Goal: Consume media (video, audio)

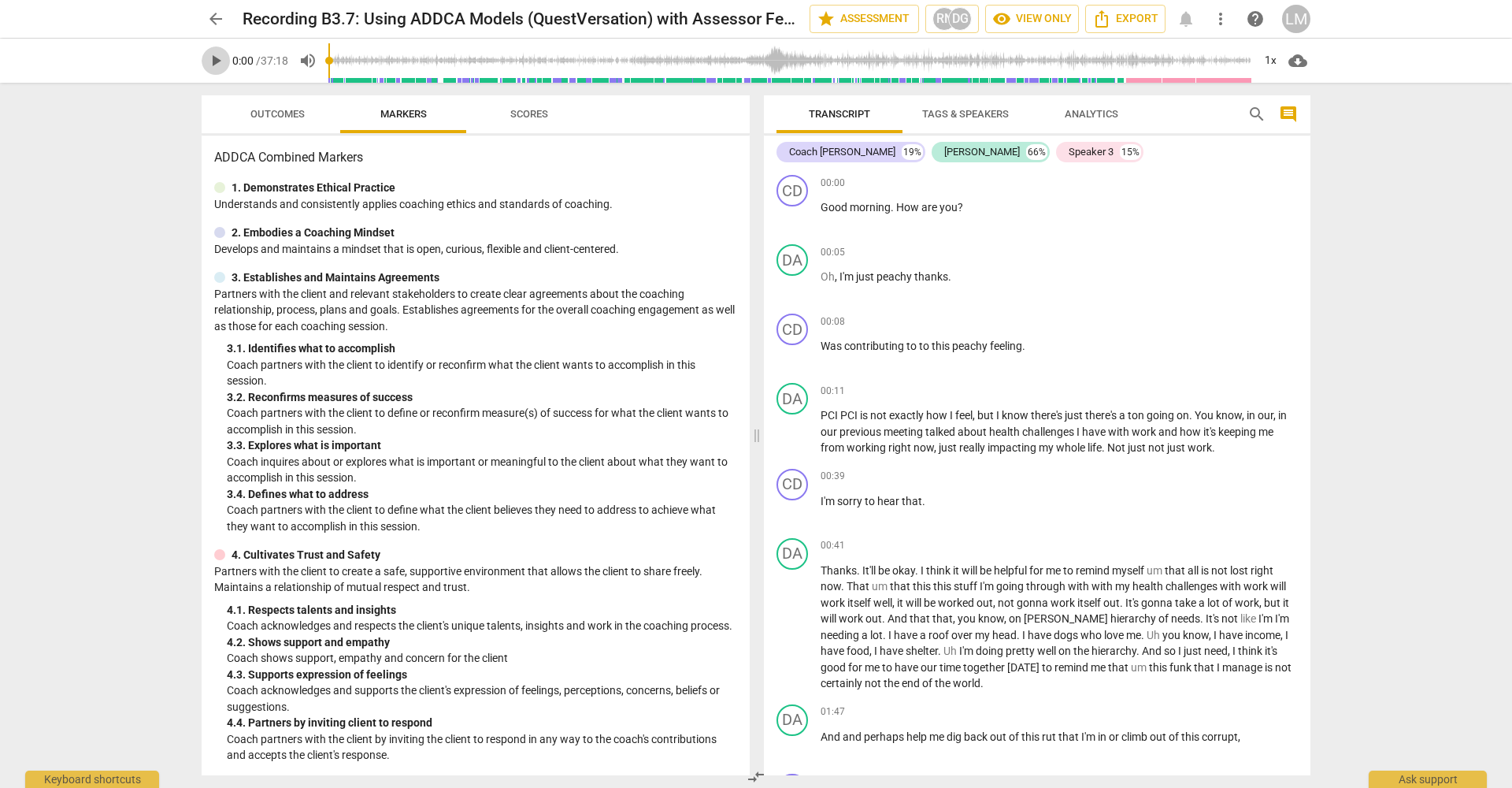
click at [211, 59] on span "play_arrow" at bounding box center [215, 60] width 19 height 19
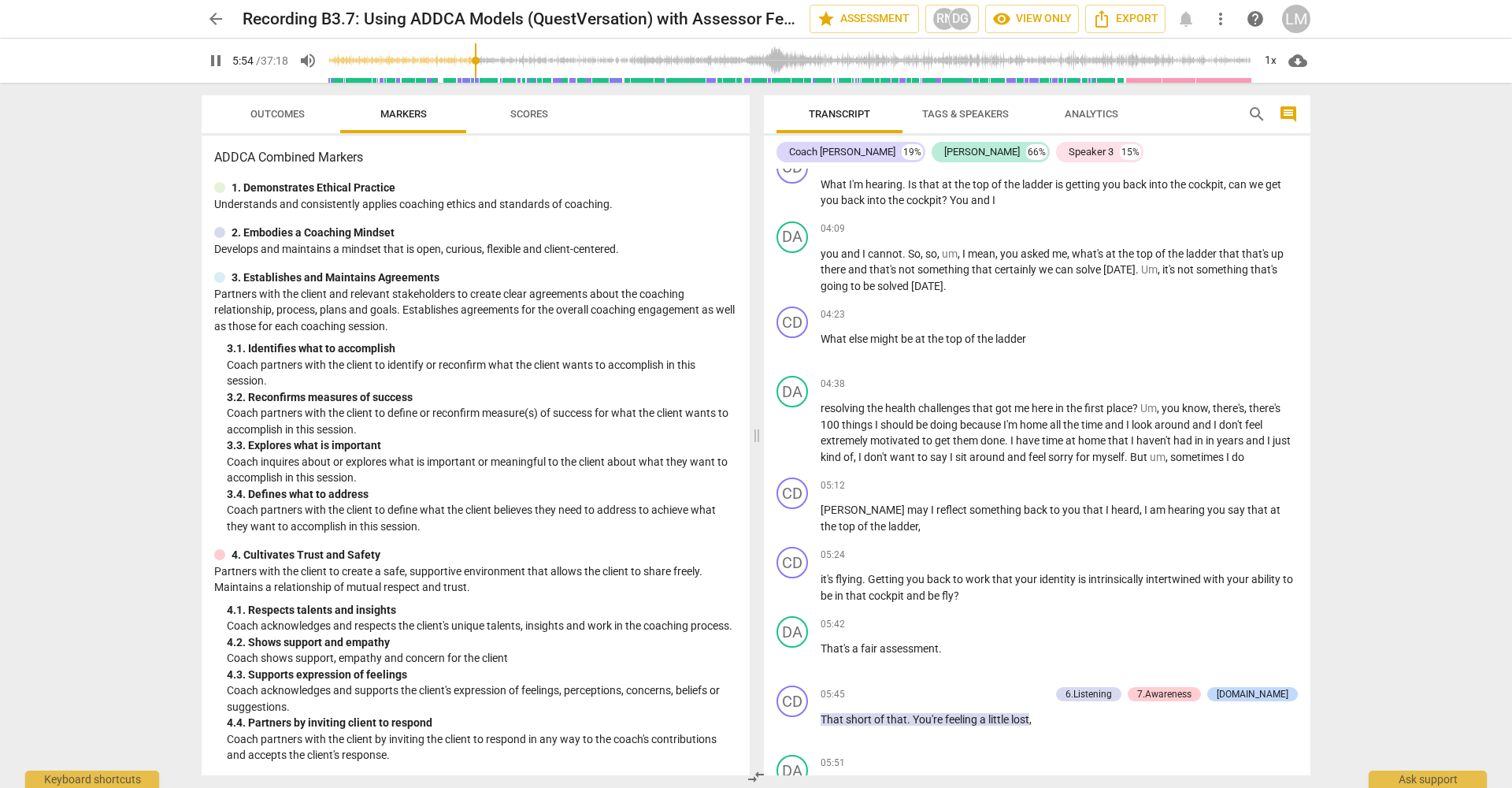
scroll to position [1915, 0]
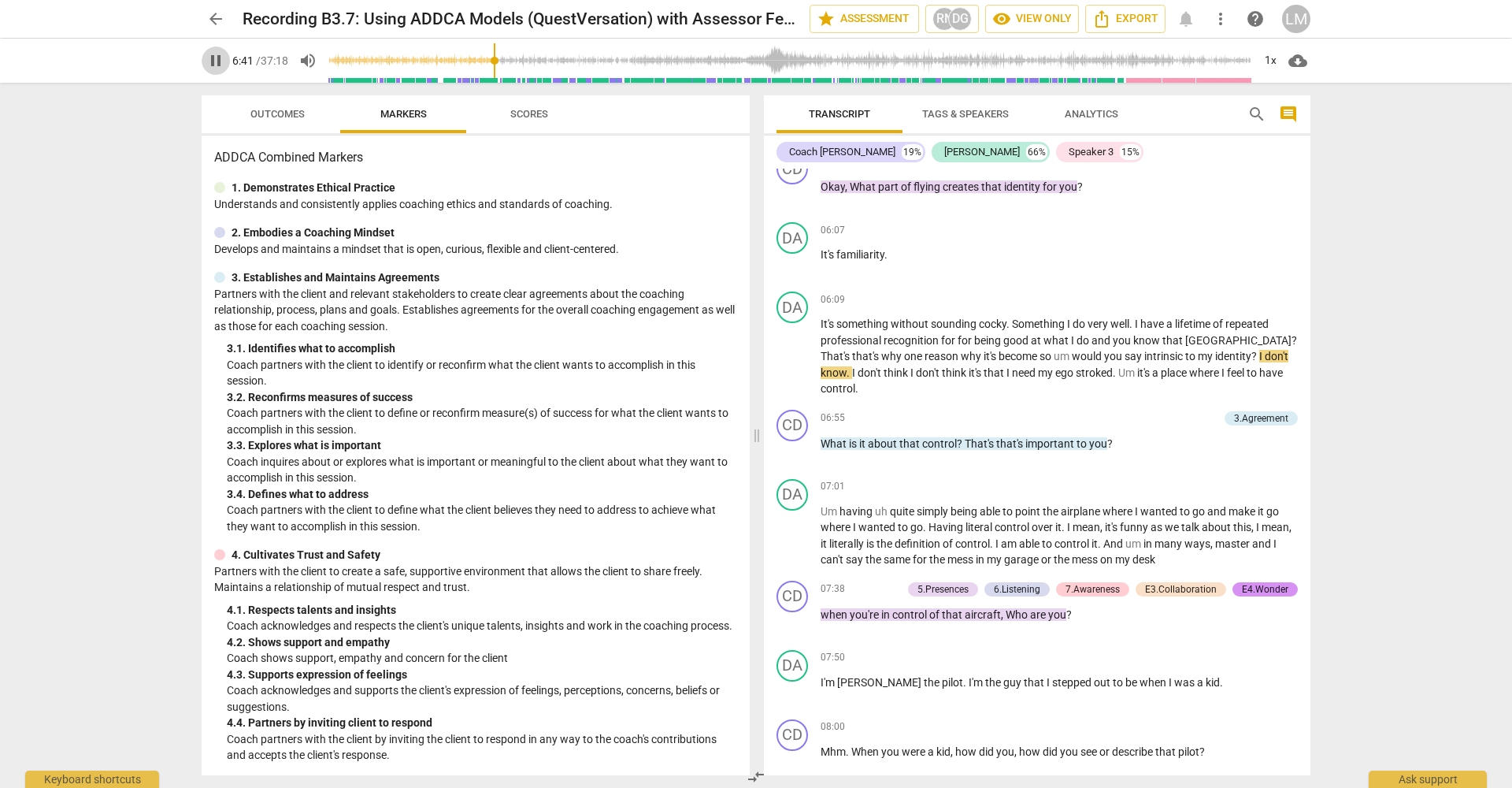
click at [216, 62] on span "pause" at bounding box center [215, 60] width 19 height 19
click at [215, 58] on span "play_arrow" at bounding box center [215, 60] width 19 height 19
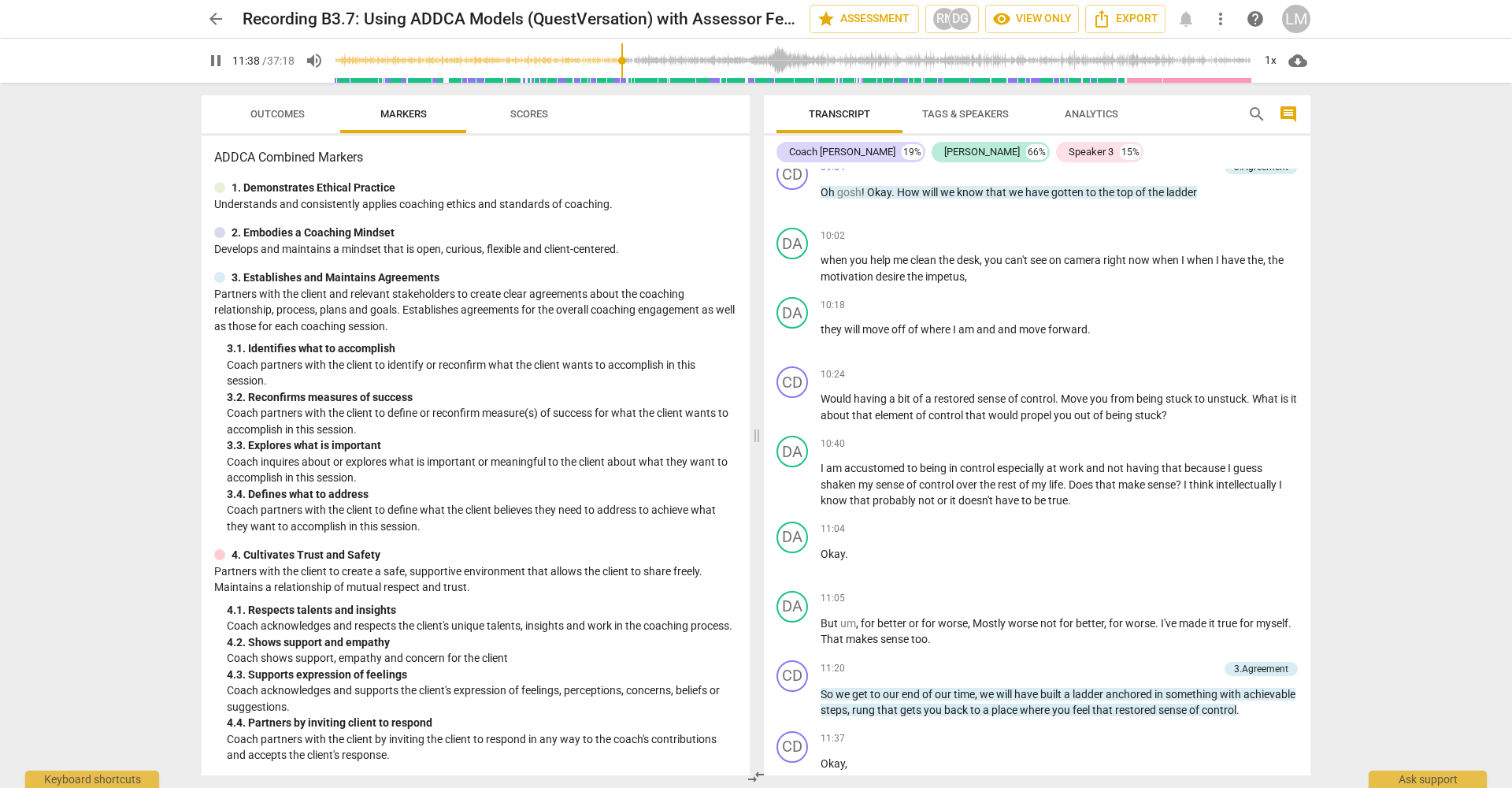
scroll to position [3840, 0]
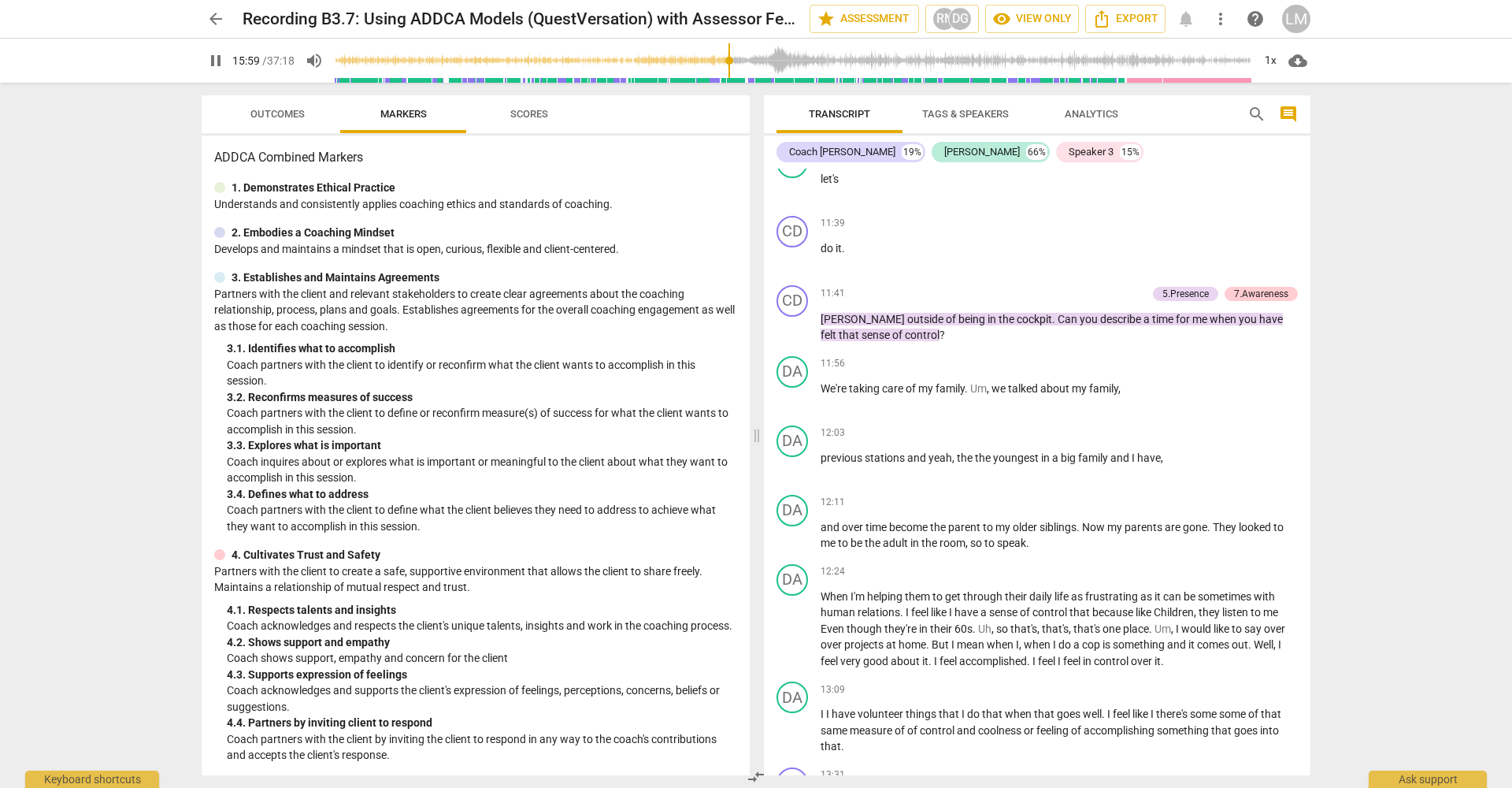
type input "960"
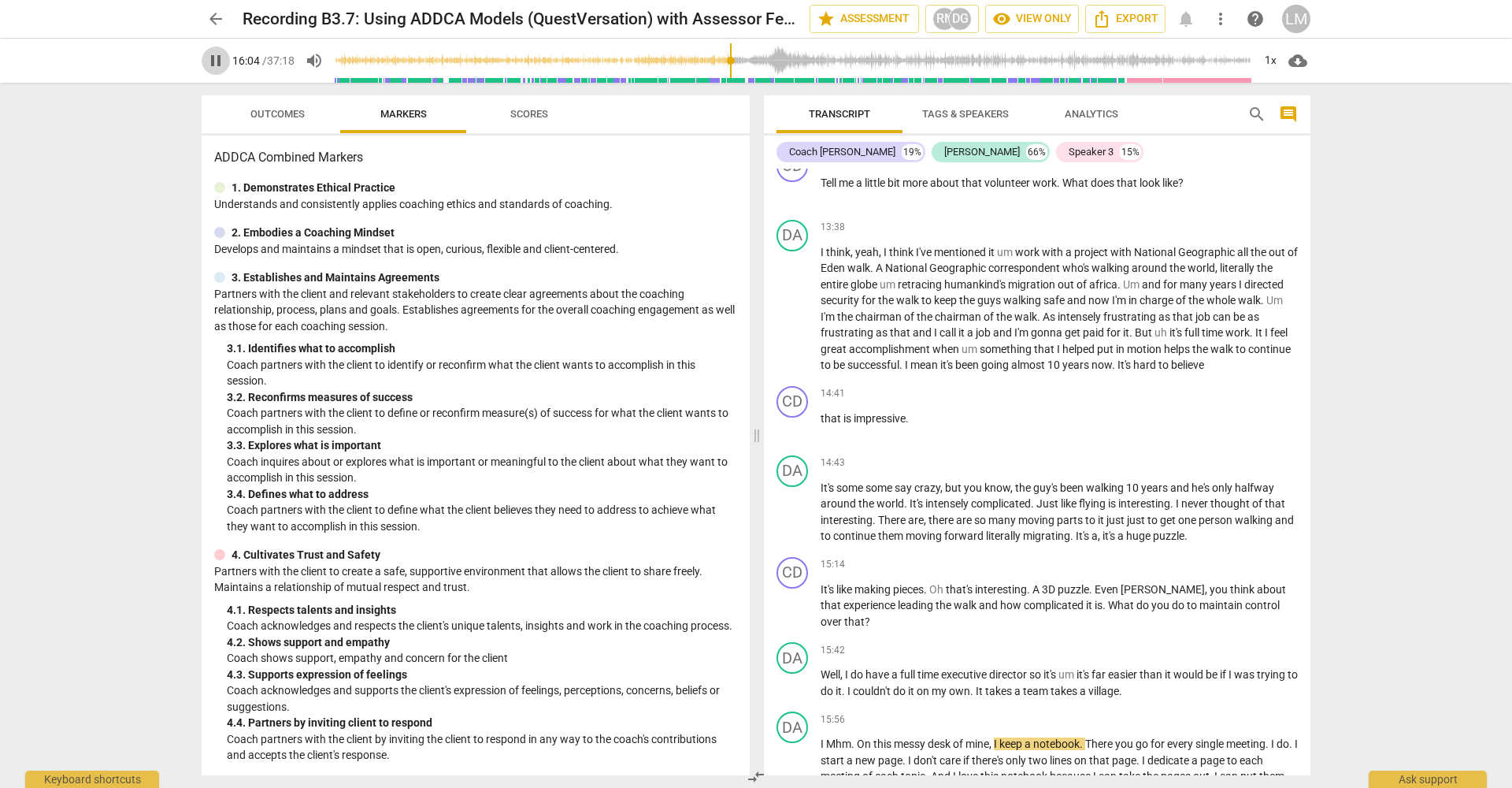
click at [215, 58] on span "pause" at bounding box center [215, 60] width 19 height 19
click at [211, 56] on span "play_arrow" at bounding box center [215, 60] width 19 height 19
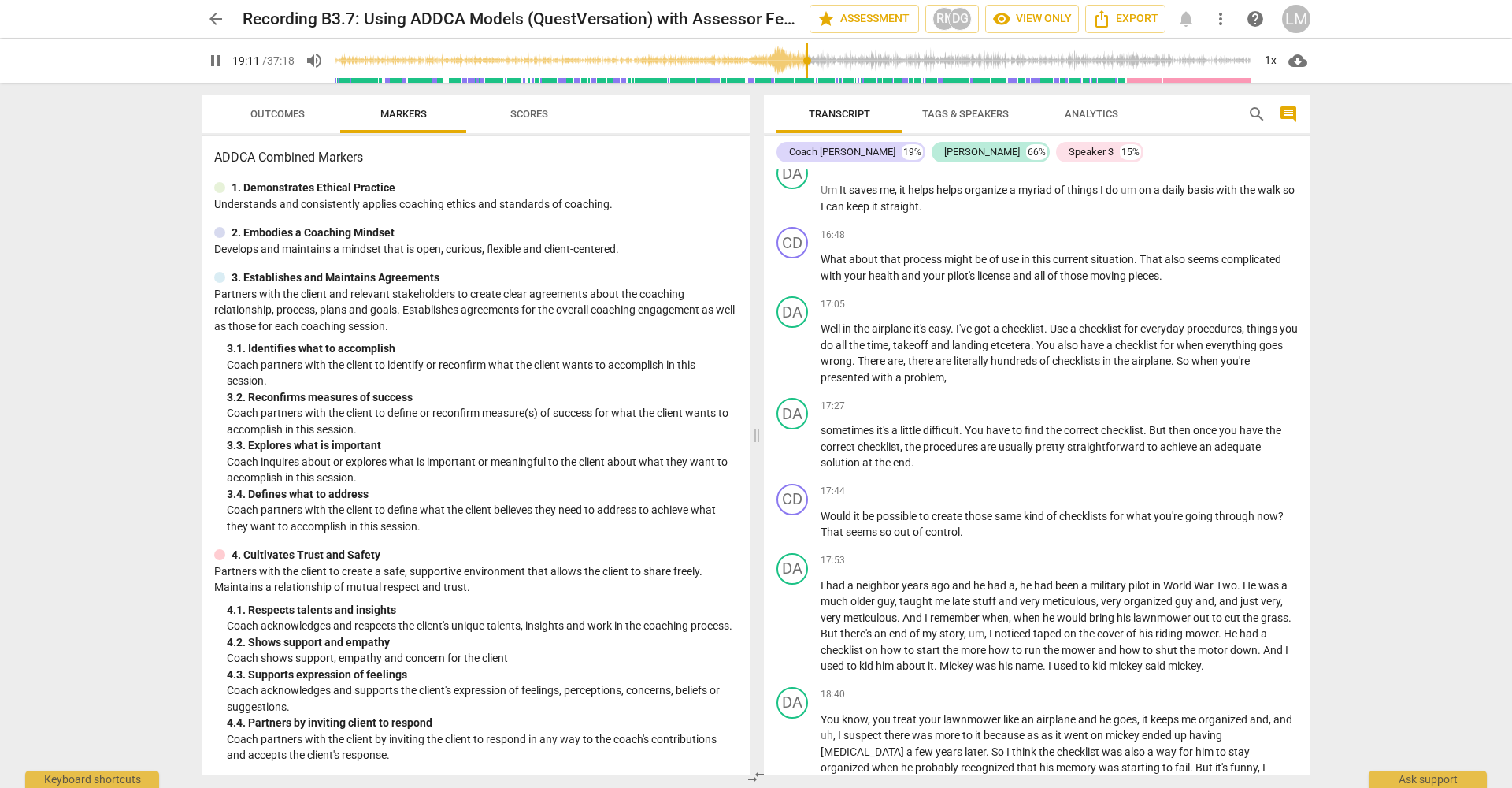
scroll to position [5752, 0]
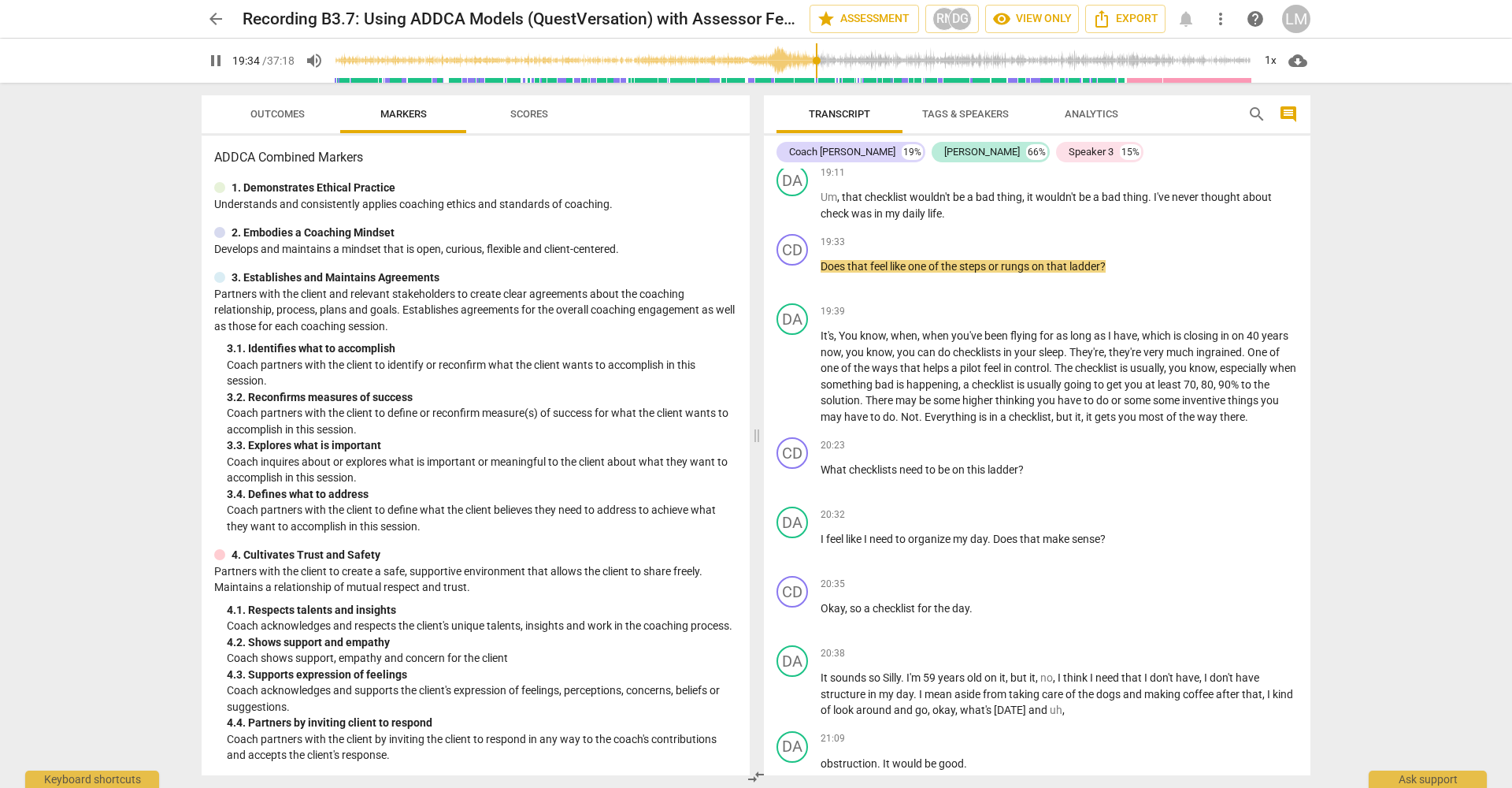
click at [216, 60] on span "pause" at bounding box center [215, 60] width 19 height 19
click at [216, 57] on span "play_arrow" at bounding box center [215, 60] width 19 height 19
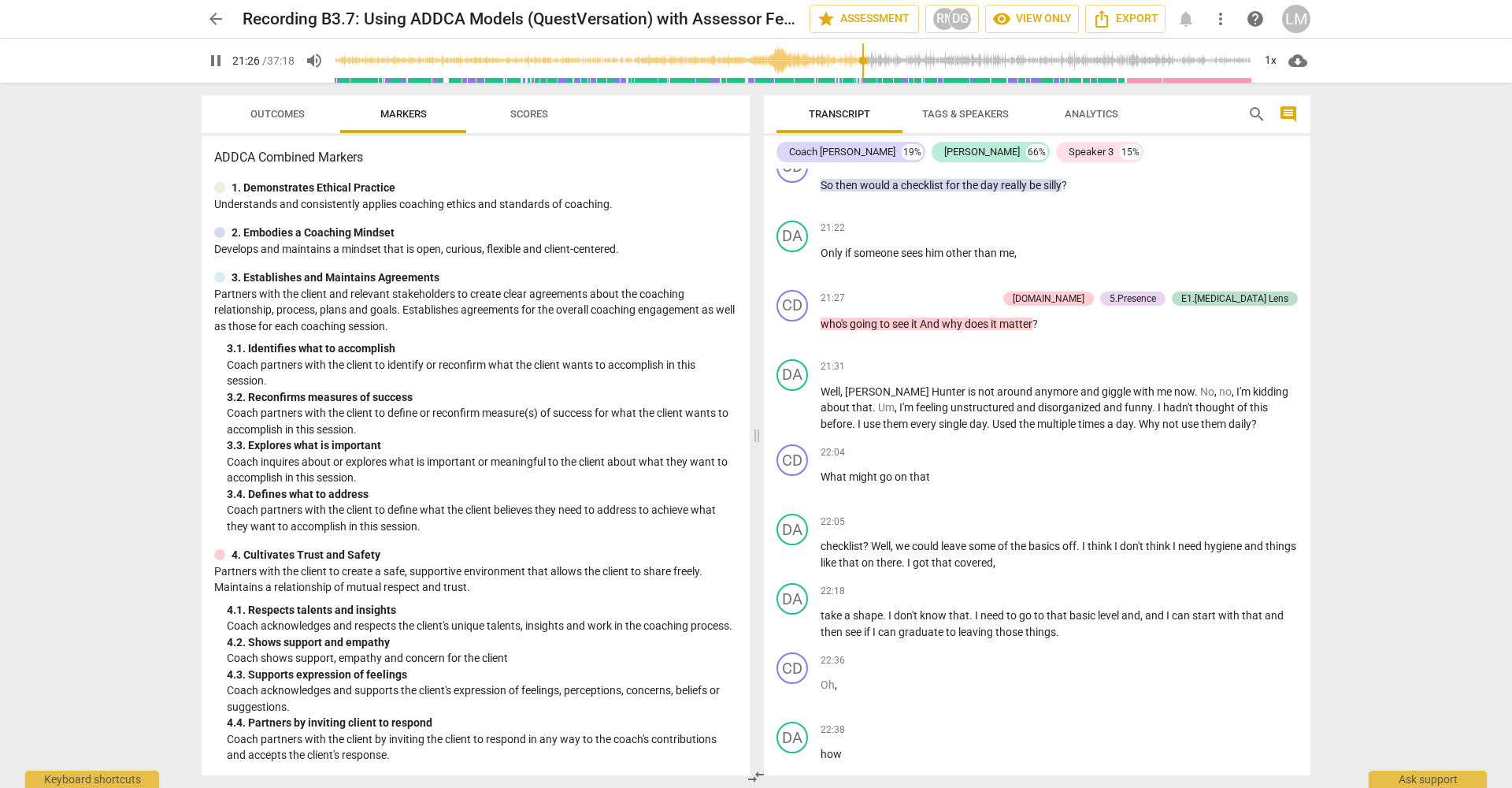
click at [219, 64] on span "pause" at bounding box center [215, 60] width 19 height 19
click at [219, 63] on span "play_arrow" at bounding box center [215, 60] width 19 height 19
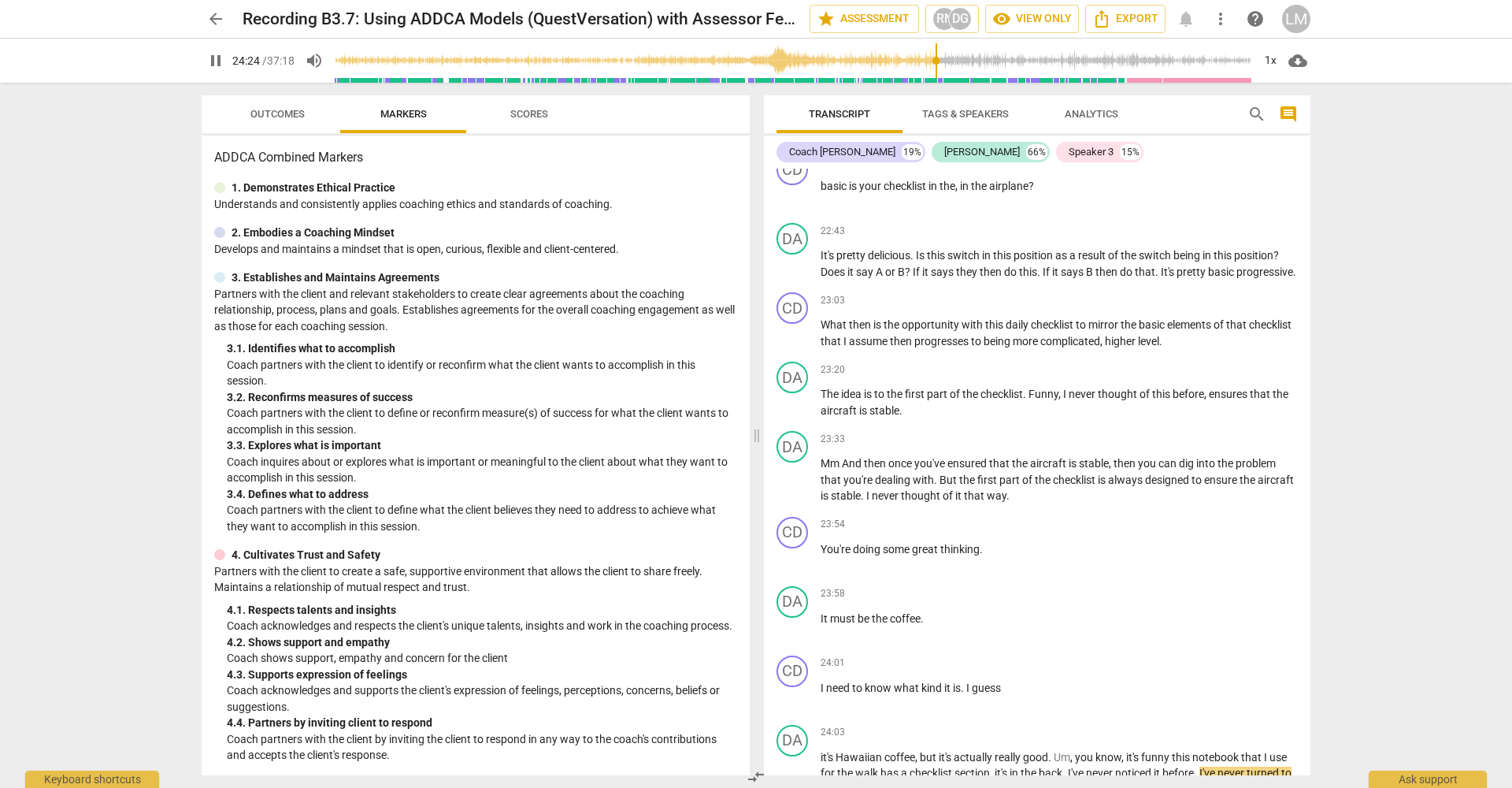
scroll to position [7653, 0]
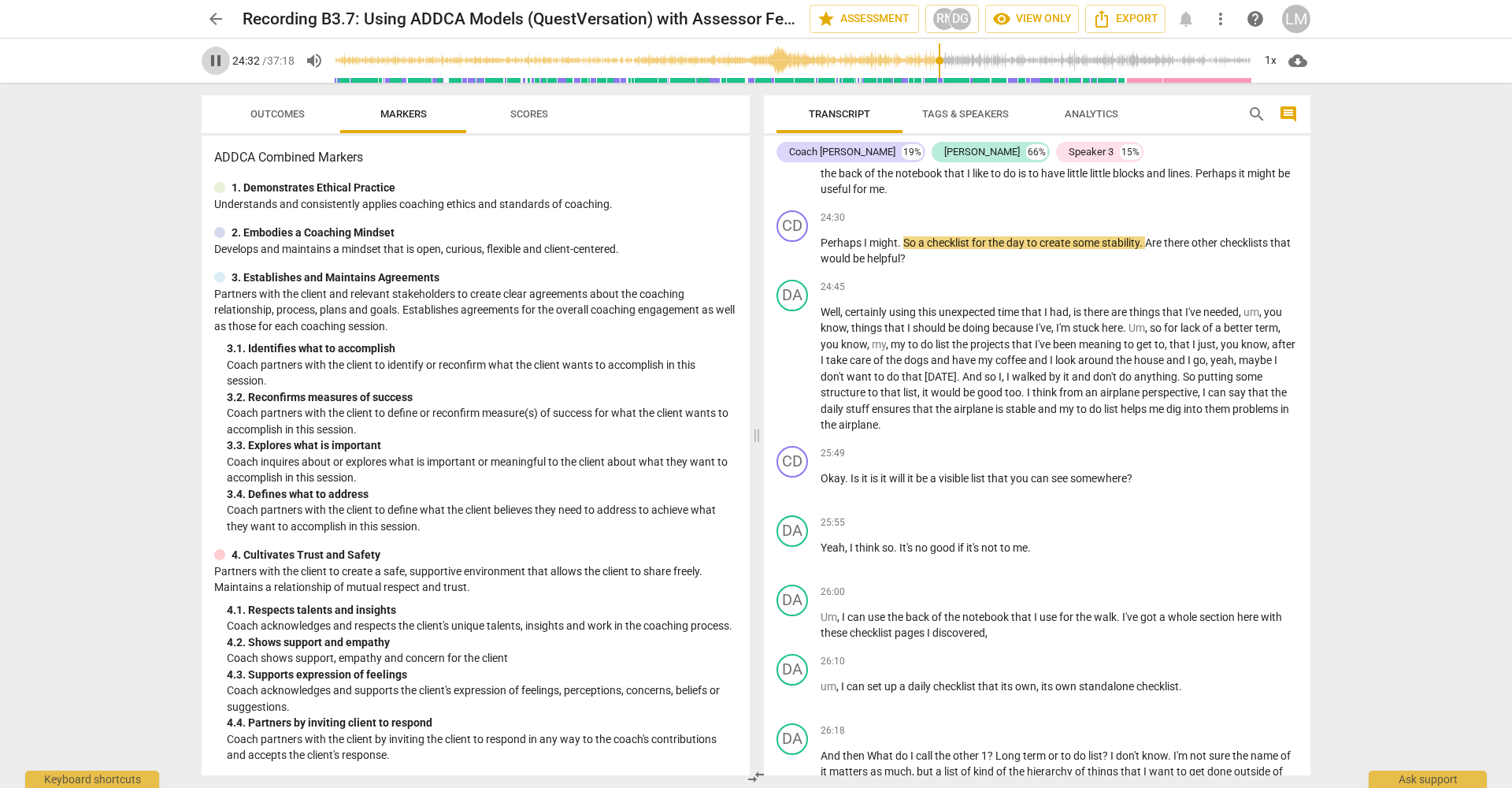
click at [218, 60] on span "pause" at bounding box center [215, 60] width 19 height 19
click at [215, 56] on span "play_arrow" at bounding box center [215, 60] width 19 height 19
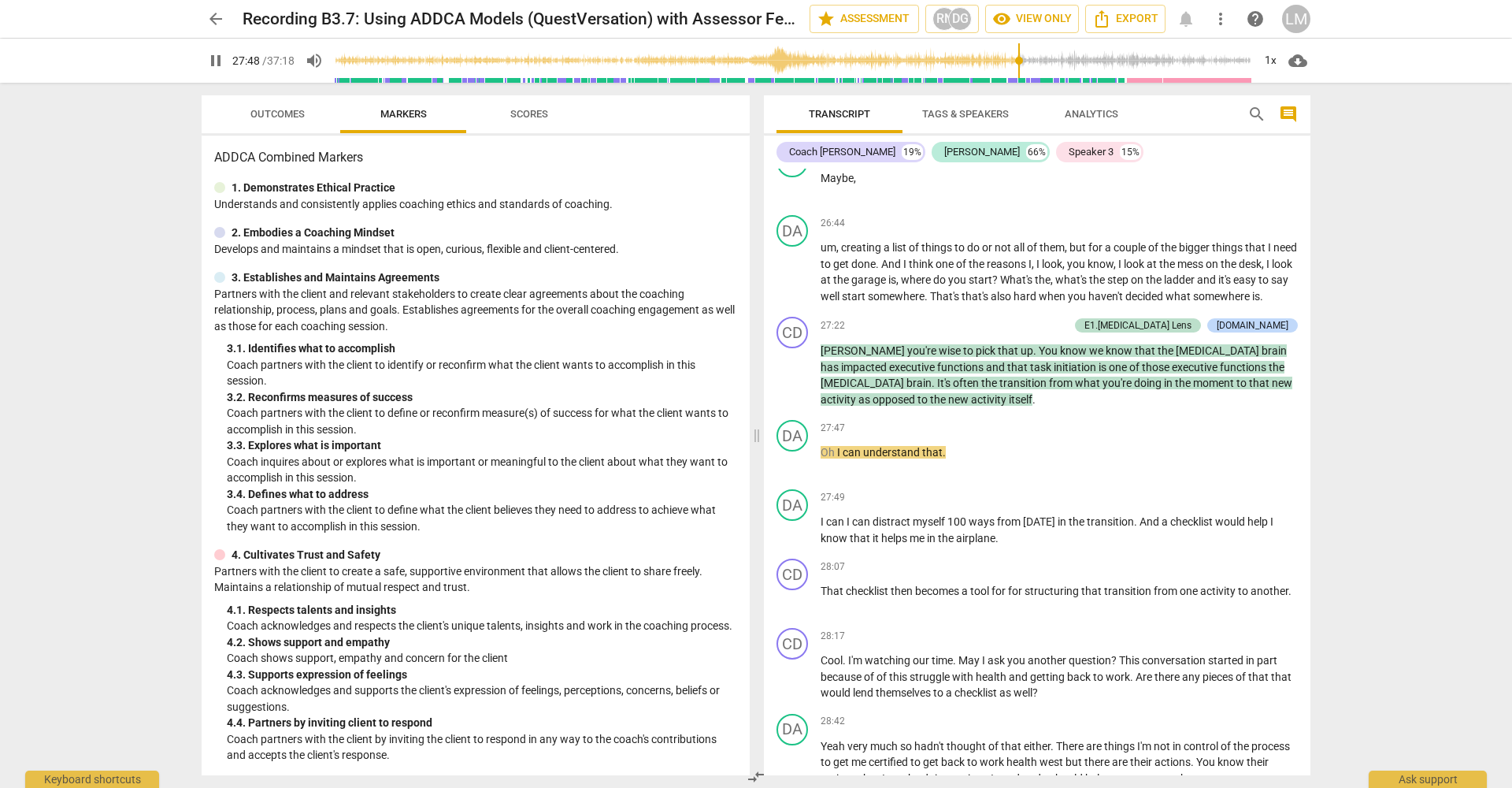
click at [216, 65] on span "pause" at bounding box center [215, 60] width 19 height 19
click at [212, 63] on span "play_arrow" at bounding box center [215, 60] width 19 height 19
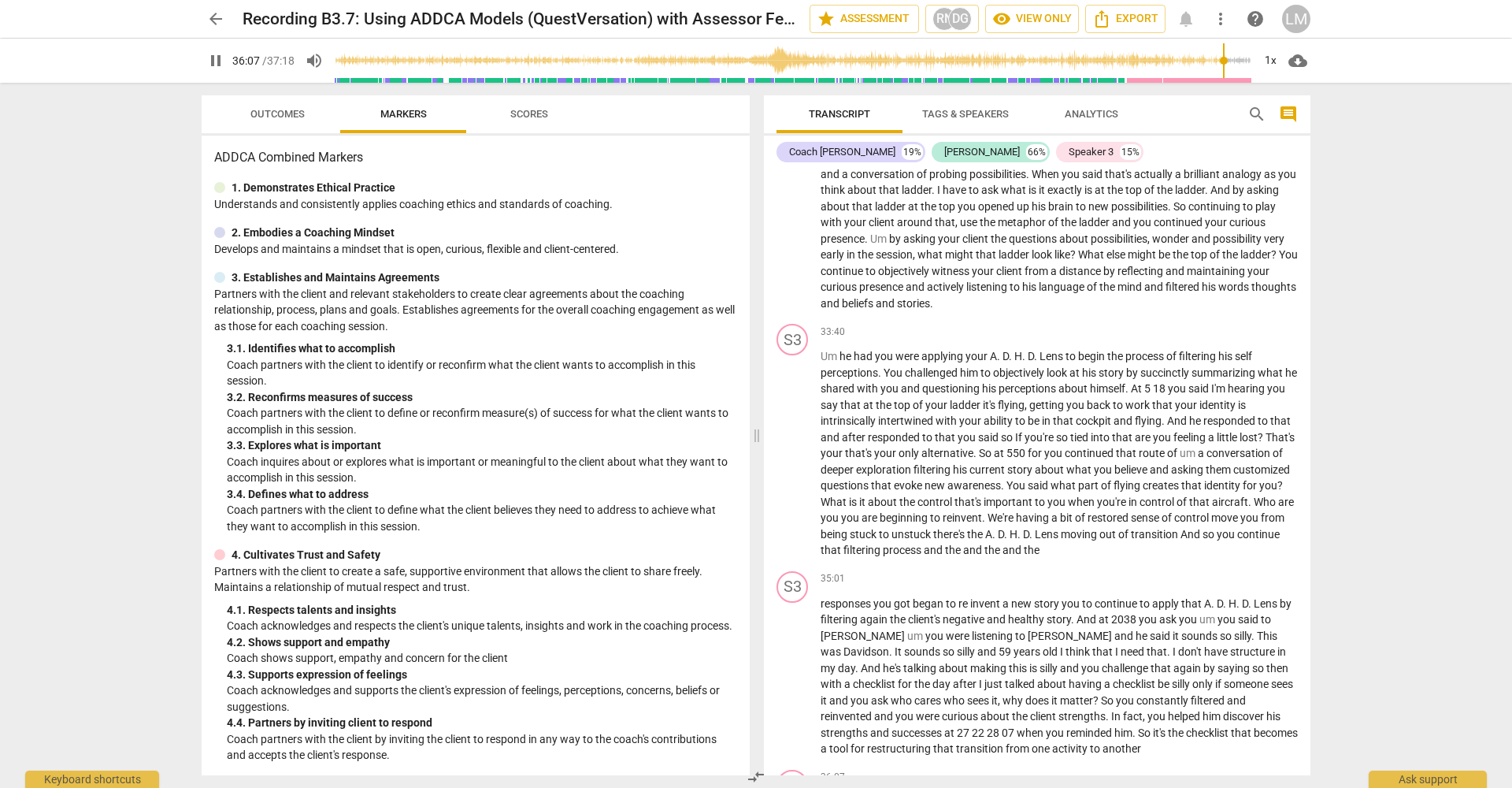
scroll to position [10490, 0]
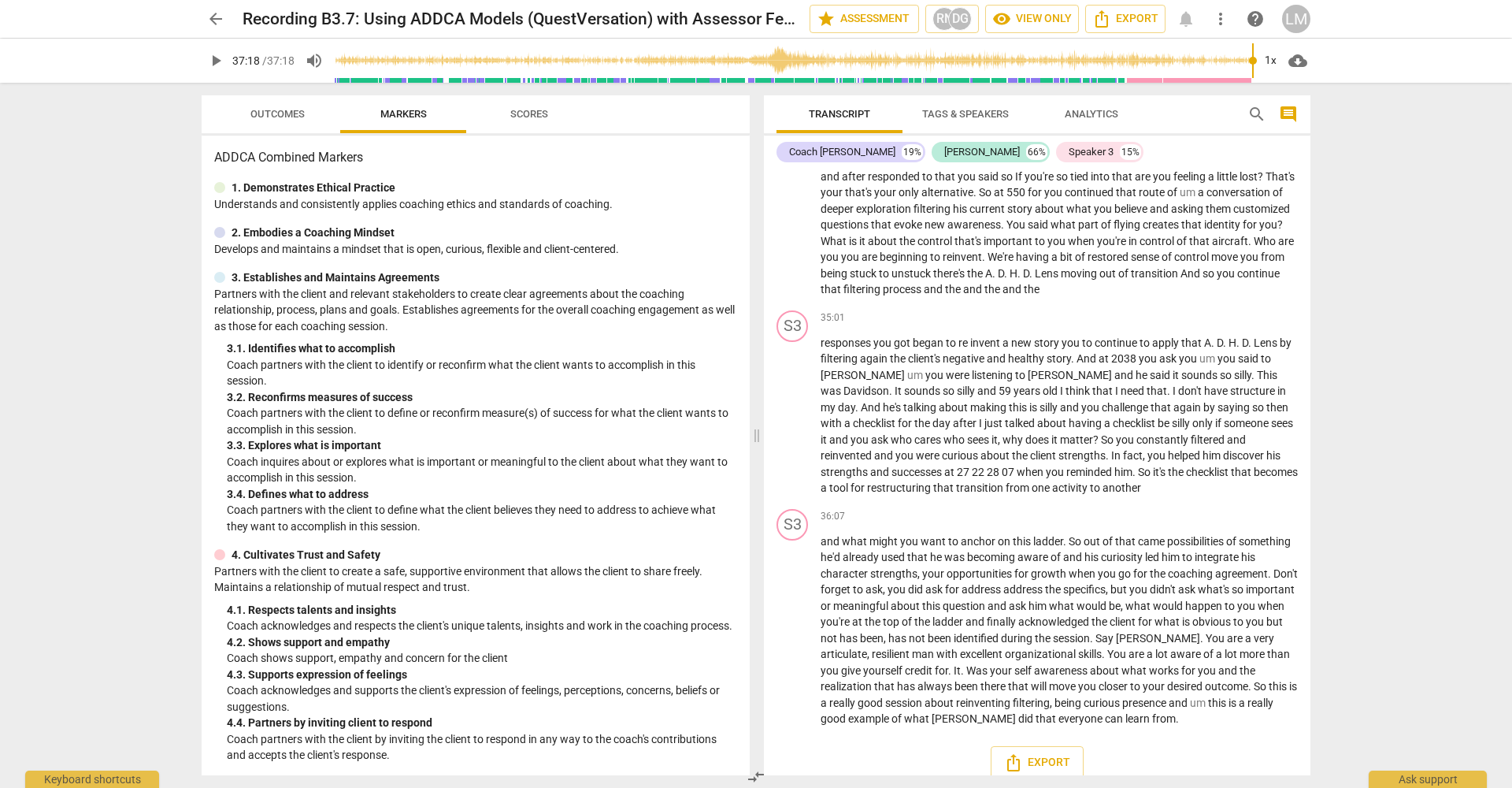
type input "2238"
click at [1407, 276] on div "arrow_back Recording B3.7: Using ADDCA Models (QuestVersation) with Assessor Fe…" at bounding box center [756, 394] width 1512 height 788
